Goal: Check status: Check status

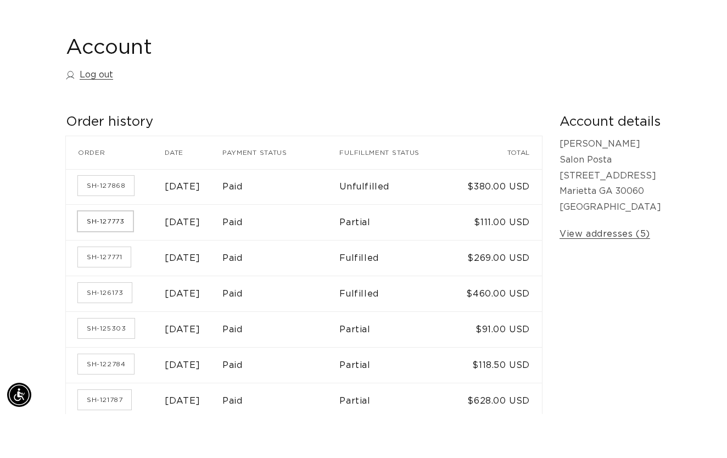
scroll to position [0, 649]
click at [103, 266] on link "SH-127773" at bounding box center [105, 265] width 55 height 20
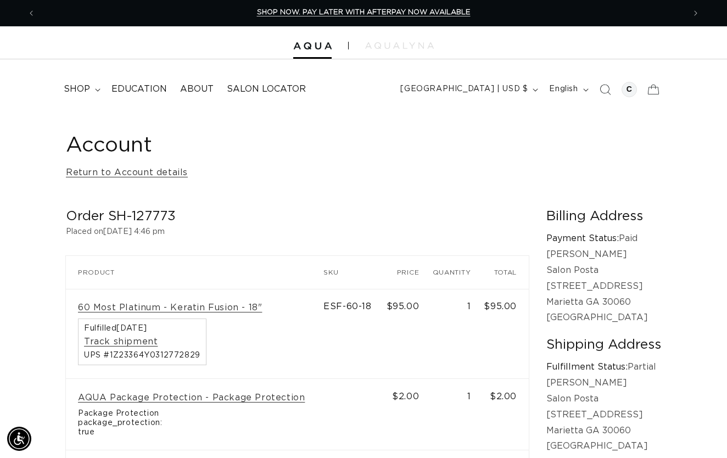
scroll to position [-6, 0]
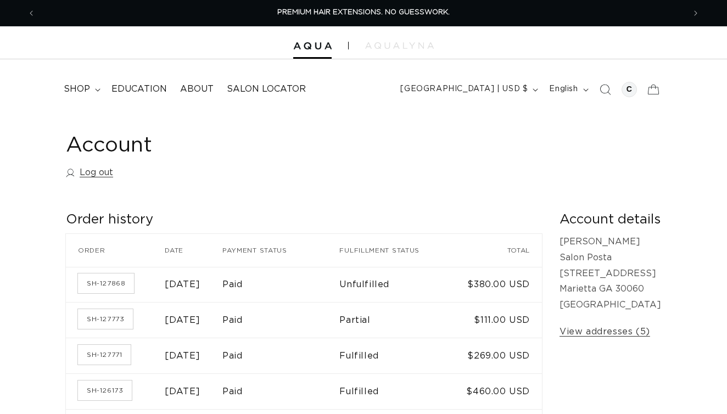
scroll to position [54, 0]
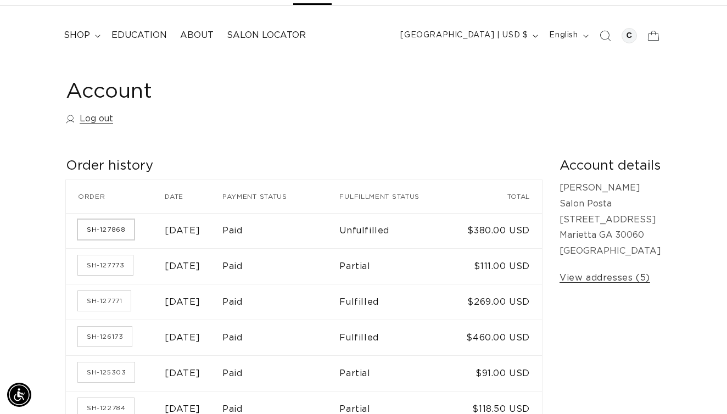
click at [113, 225] on link "SH-127868" at bounding box center [106, 230] width 56 height 20
